Goal: Check status: Check status

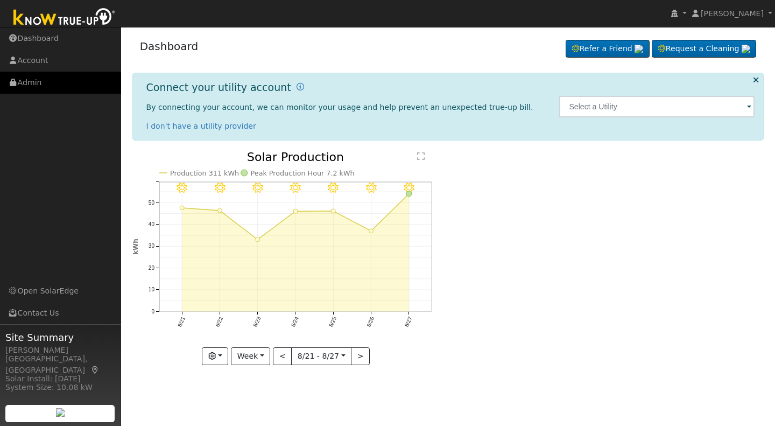
click at [31, 84] on link "Admin" at bounding box center [60, 83] width 121 height 22
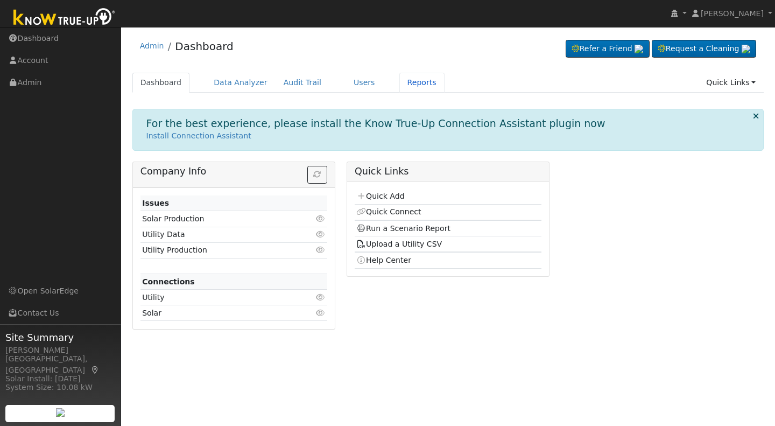
click at [400, 81] on link "Reports" at bounding box center [422, 83] width 45 height 20
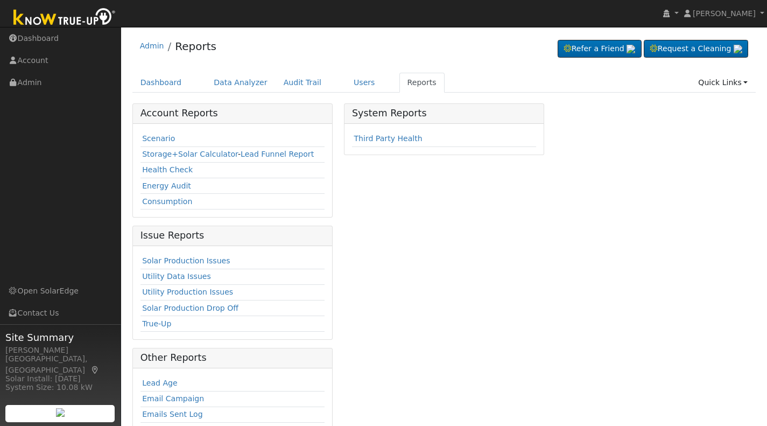
click at [156, 140] on link "Scenario" at bounding box center [158, 138] width 33 height 9
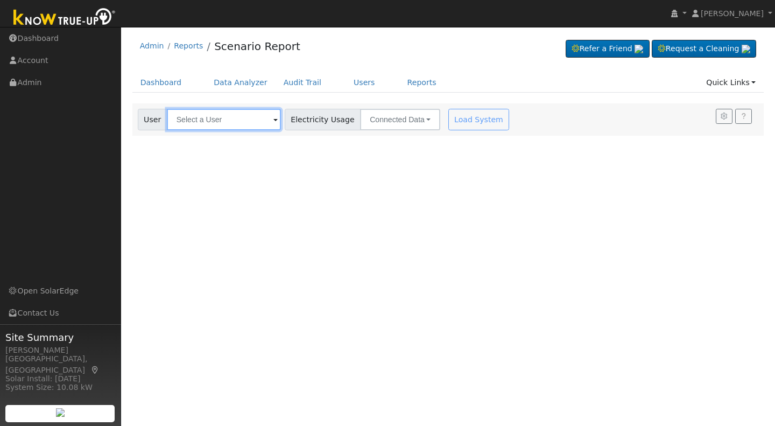
click at [179, 118] on input "text" at bounding box center [224, 120] width 114 height 22
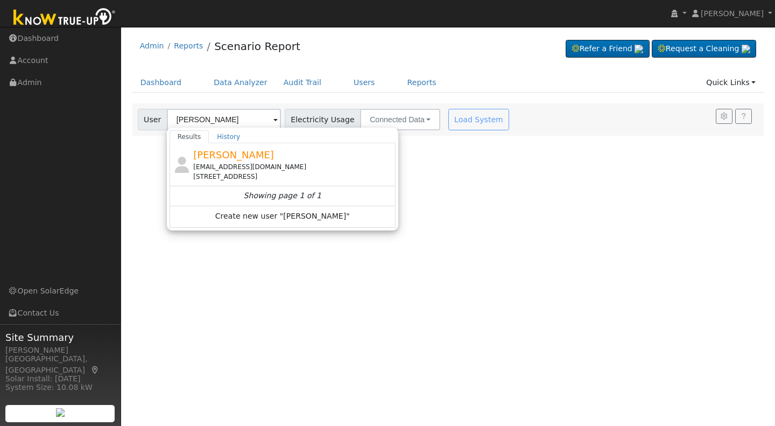
click at [236, 162] on div "nanadunkin@hotmail.com" at bounding box center [293, 167] width 200 height 10
type input "Maryann Dunkin"
